Goal: Task Accomplishment & Management: Complete application form

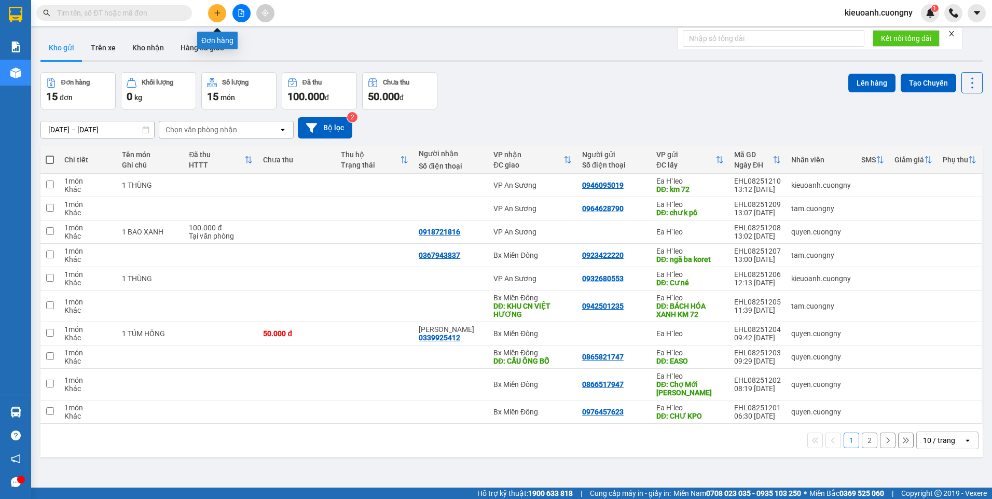
click at [214, 10] on icon "plus" at bounding box center [217, 12] width 7 height 7
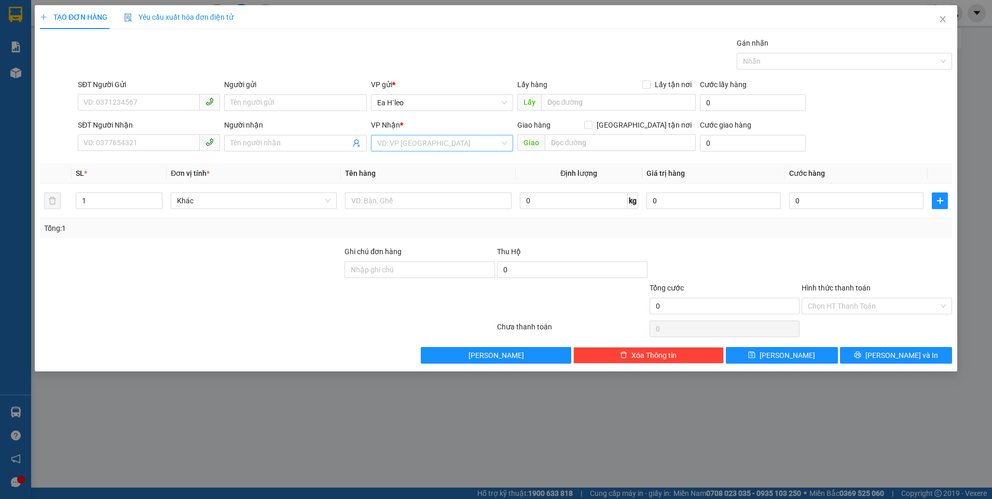
click at [412, 138] on input "search" at bounding box center [438, 143] width 122 height 16
click at [429, 187] on div "Bx Miền Đông" at bounding box center [442, 180] width 142 height 17
click at [586, 105] on input "text" at bounding box center [618, 102] width 155 height 17
type input "e"
type input "E"
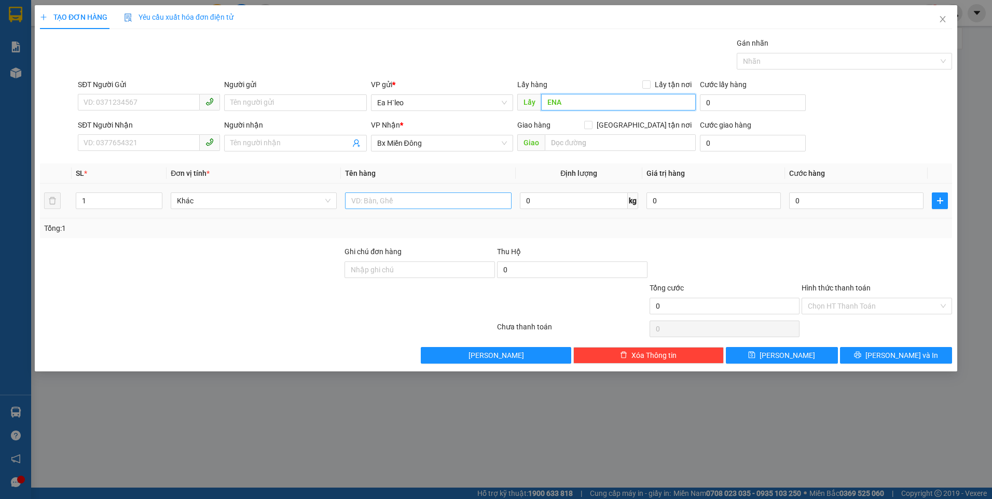
type input "ENA"
click at [366, 204] on input "text" at bounding box center [428, 200] width 166 height 17
type input "2 THÙNG"
click at [147, 104] on input "SĐT Người Gửi" at bounding box center [139, 102] width 122 height 17
paste input "0343545337"
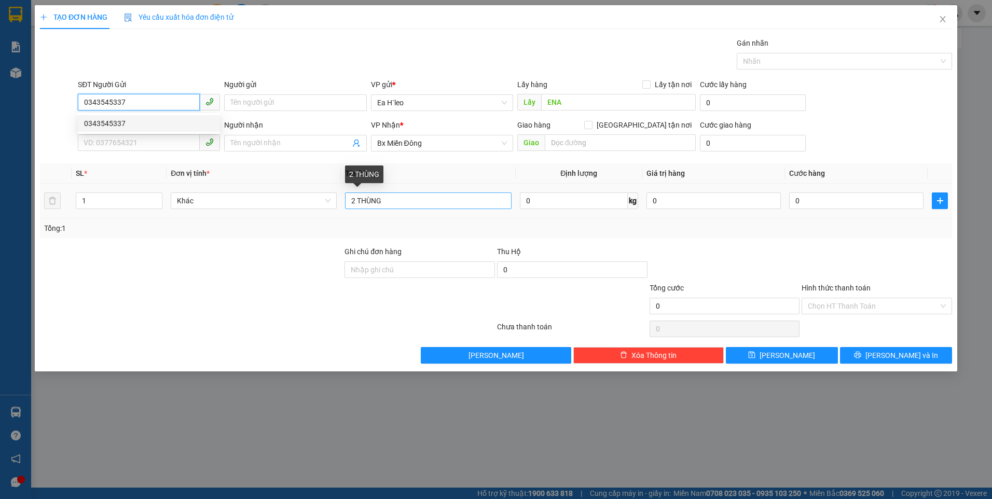
type input "0343545337"
click at [410, 198] on input "2 THÙNG" at bounding box center [428, 200] width 166 height 17
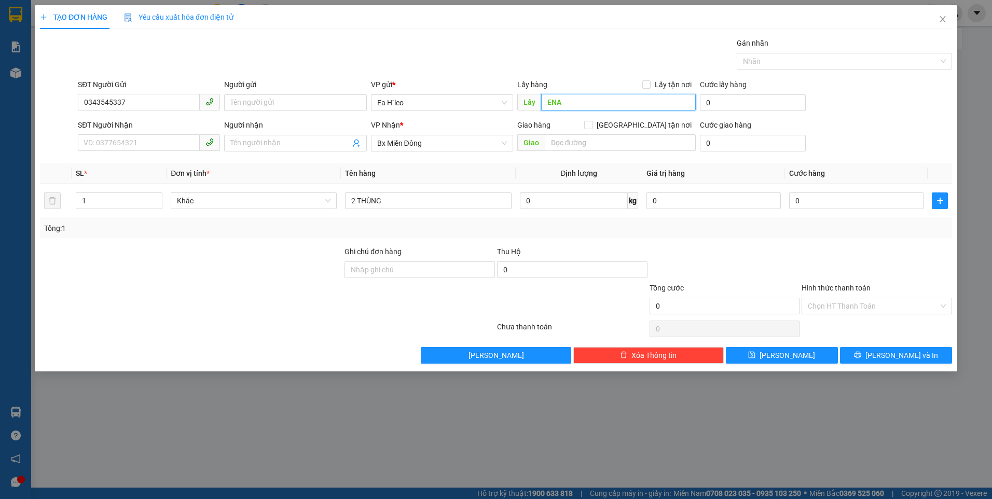
click at [576, 104] on input "ENA" at bounding box center [618, 102] width 155 height 17
click at [565, 100] on input "ENA" at bounding box center [618, 102] width 155 height 17
type input "ENAM 72"
click at [444, 203] on input "2 THÙNG" at bounding box center [428, 200] width 166 height 17
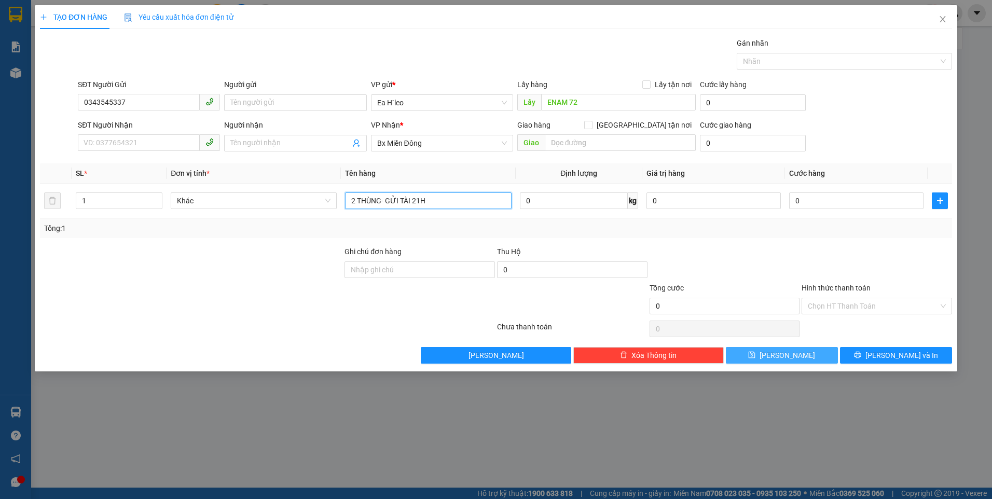
type input "2 THÙNG- GỬI TÀI 21H"
click at [780, 360] on button "[PERSON_NAME]" at bounding box center [782, 355] width 112 height 17
